Goal: Transaction & Acquisition: Purchase product/service

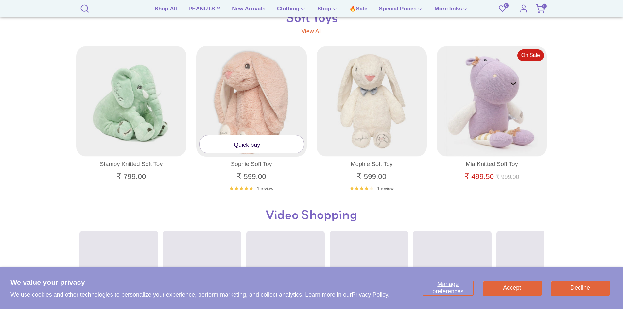
scroll to position [556, 0]
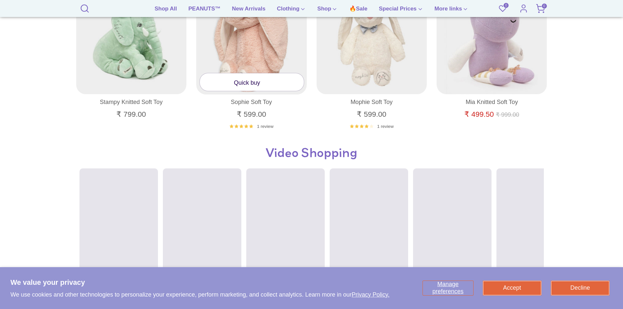
click at [246, 86] on link "Quick buy" at bounding box center [252, 81] width 104 height 17
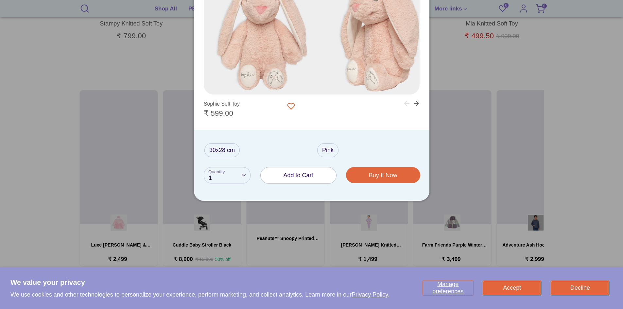
scroll to position [654, 0]
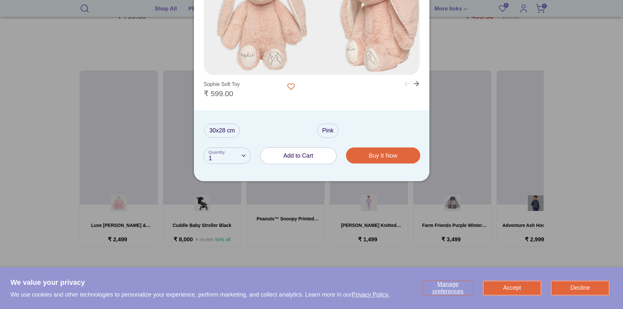
click at [290, 155] on span "Add to Cart" at bounding box center [298, 155] width 30 height 7
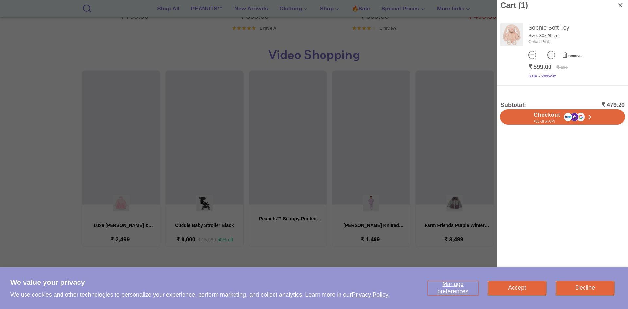
click at [569, 56] on span "remove" at bounding box center [574, 55] width 13 height 5
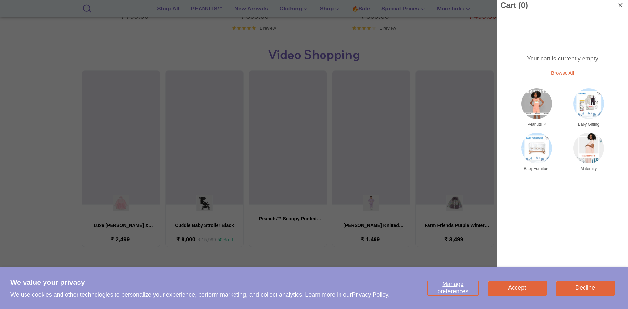
click at [463, 38] on div at bounding box center [314, 154] width 628 height 309
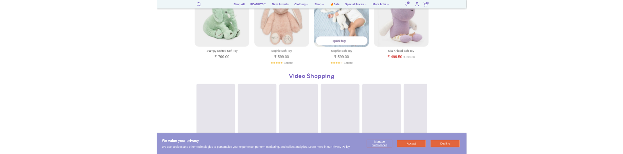
scroll to position [490, 0]
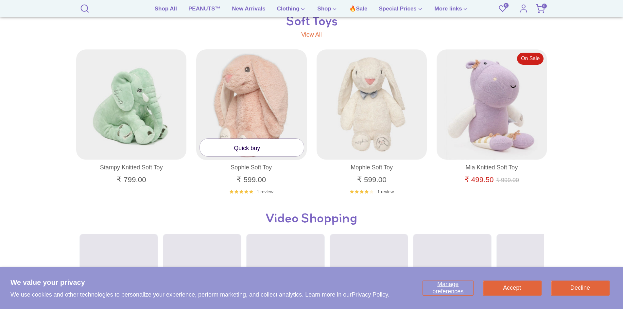
click at [243, 150] on link "Quick buy" at bounding box center [252, 147] width 104 height 17
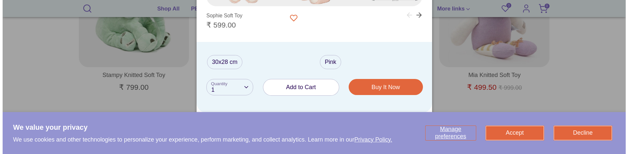
scroll to position [588, 0]
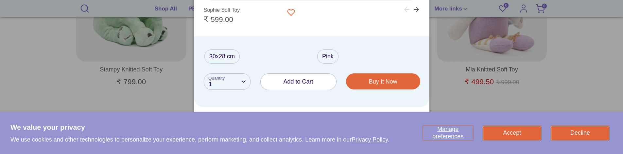
click at [298, 80] on span "Add to Cart" at bounding box center [298, 81] width 30 height 7
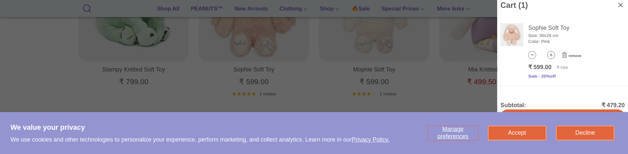
click at [568, 56] on span "remove" at bounding box center [574, 55] width 13 height 5
